Goal: Information Seeking & Learning: Learn about a topic

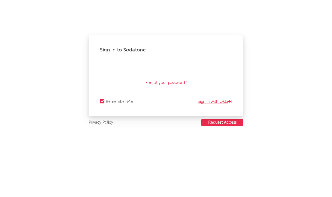
click at [224, 105] on link "Sign in with Okta" at bounding box center [215, 101] width 34 height 7
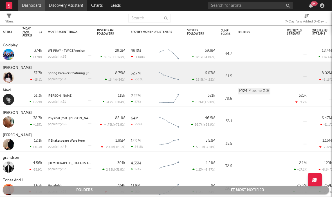
click at [59, 6] on link "Discovery Assistant" at bounding box center [66, 5] width 42 height 11
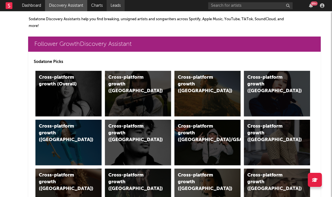
click at [122, 7] on link "Leads" at bounding box center [116, 5] width 18 height 11
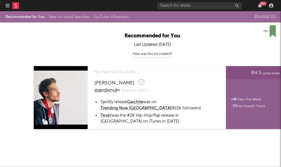
click at [80, 17] on link "New on Saved Searches" at bounding box center [69, 17] width 41 height 4
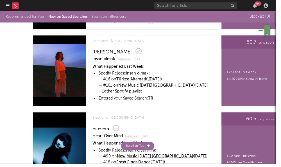
scroll to position [1728, 0]
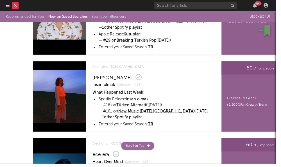
click at [9, 8] on icon "button" at bounding box center [8, 5] width 4 height 5
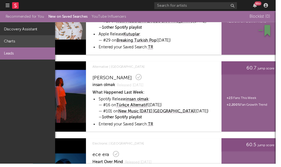
click at [29, 46] on link "Charts" at bounding box center [28, 42] width 56 height 12
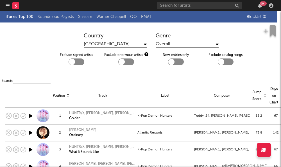
click at [7, 7] on icon "button" at bounding box center [8, 5] width 4 height 5
click at [17, 6] on rect at bounding box center [15, 5] width 7 height 7
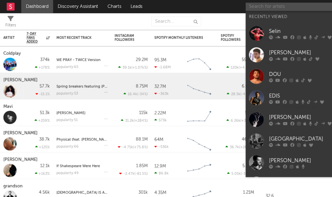
click at [269, 2] on input "text" at bounding box center [250, 5] width 84 height 7
click at [263, 122] on icon at bounding box center [263, 123] width 3 height 3
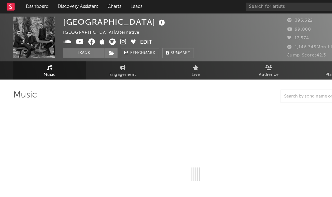
select select "6m"
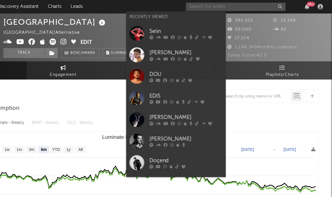
click at [208, 7] on input "text" at bounding box center [250, 5] width 84 height 7
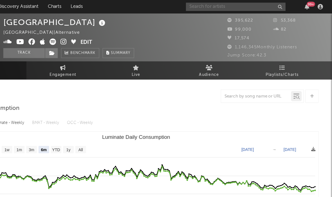
click at [208, 5] on input "text" at bounding box center [250, 5] width 84 height 7
click at [208, 8] on input "text" at bounding box center [250, 5] width 84 height 7
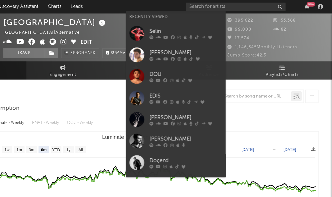
click at [177, 30] on div at bounding box center [208, 31] width 62 height 3
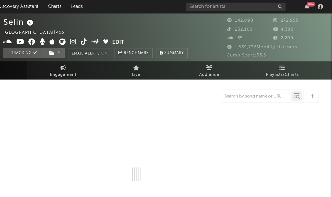
select select "6m"
